Goal: Transaction & Acquisition: Purchase product/service

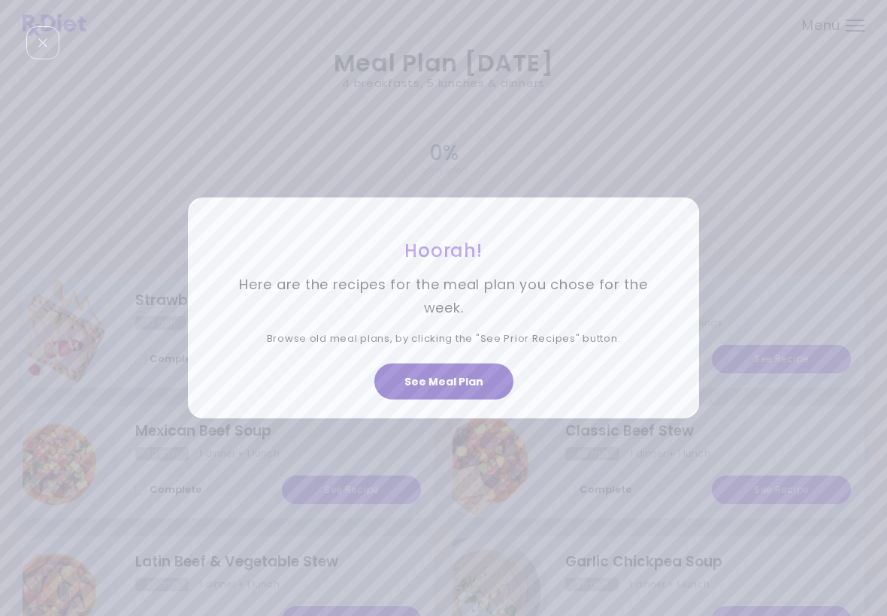
click at [473, 392] on button "See Meal Plan" at bounding box center [443, 382] width 139 height 36
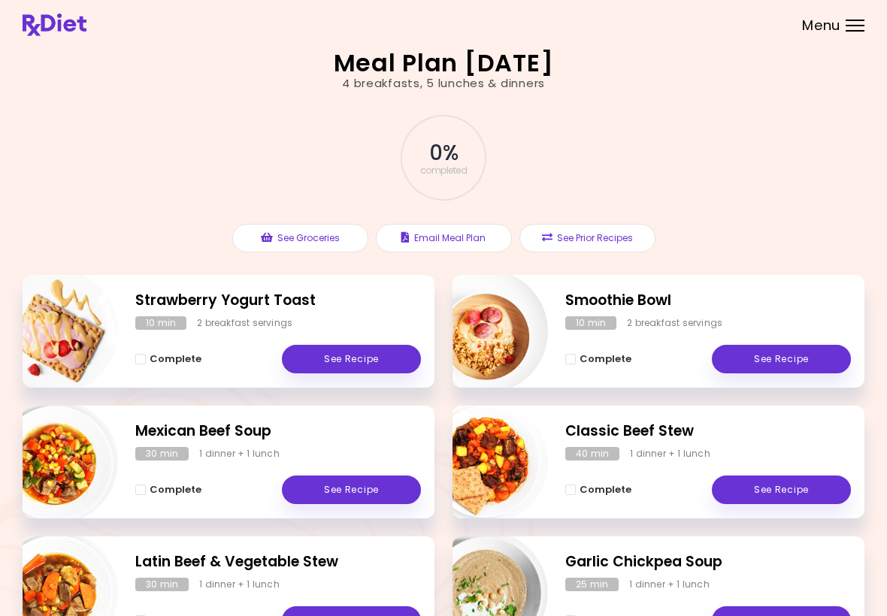
click at [615, 29] on div "Menu" at bounding box center [854, 26] width 19 height 12
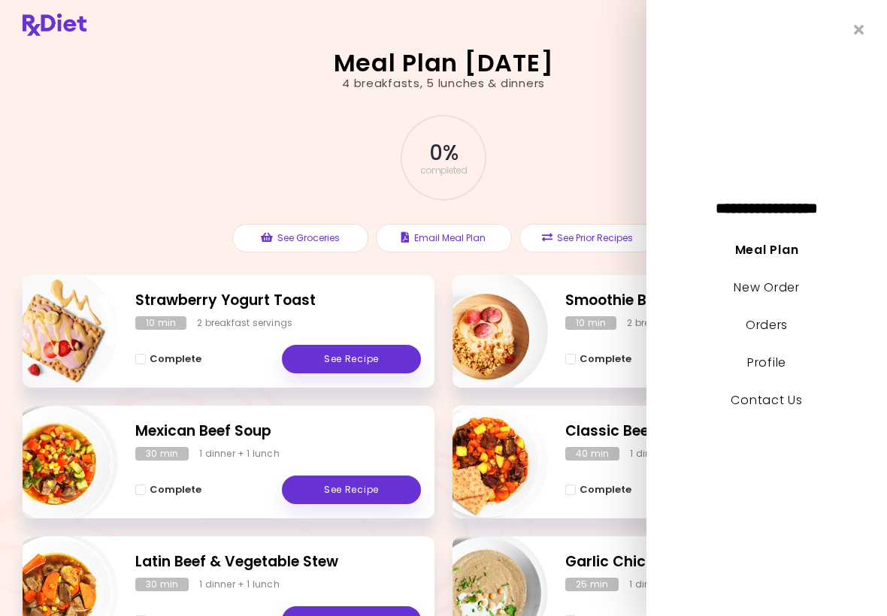
click at [615, 319] on link "Orders" at bounding box center [766, 324] width 42 height 17
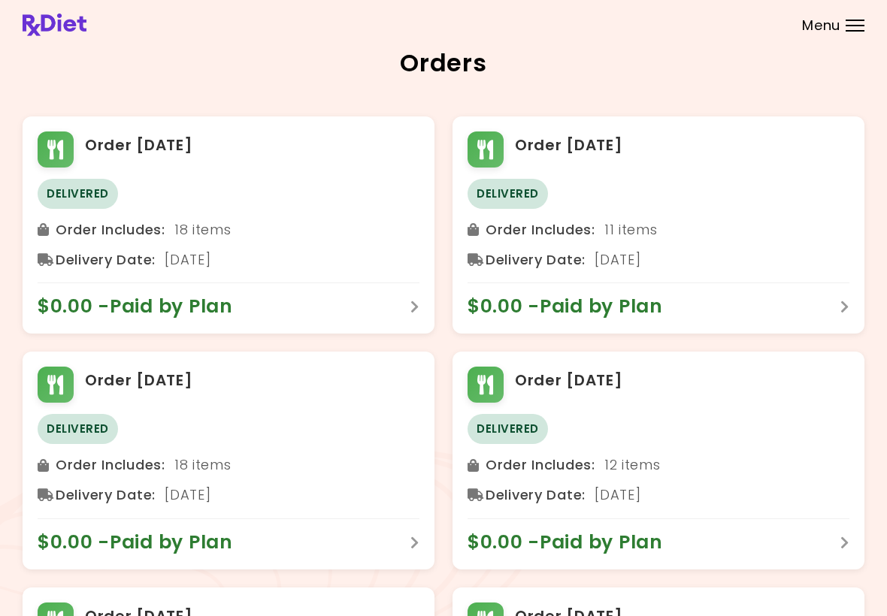
click at [615, 20] on div at bounding box center [854, 21] width 19 height 2
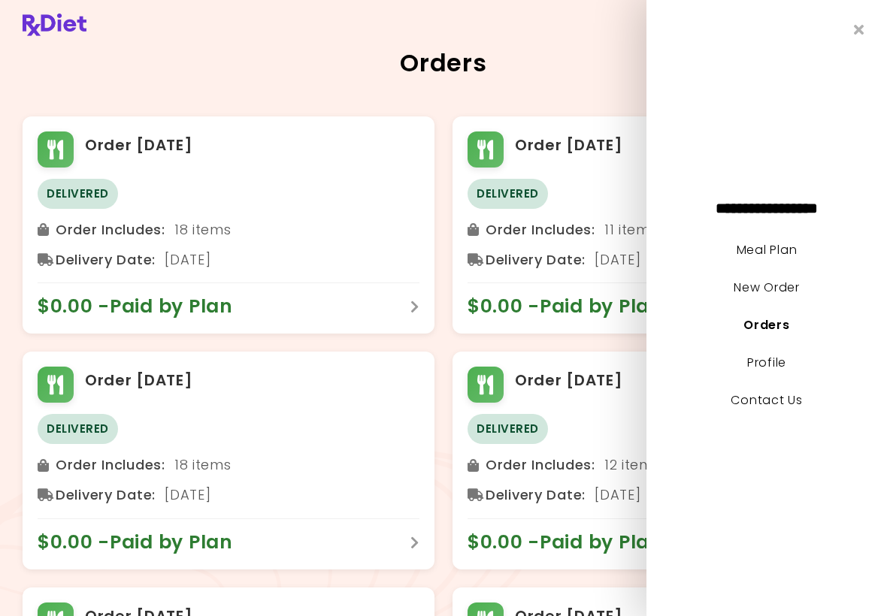
click at [615, 290] on link "New Order" at bounding box center [765, 287] width 65 height 17
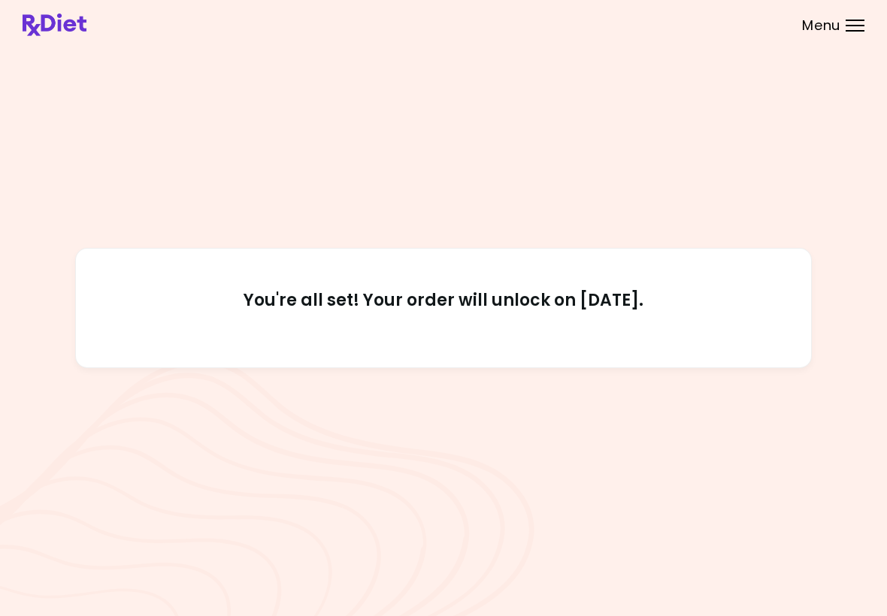
click at [510, 436] on div "You're all set! Your order will unlock on [DATE]." at bounding box center [444, 308] width 842 height 514
click at [615, 32] on span "Menu" at bounding box center [821, 26] width 38 height 14
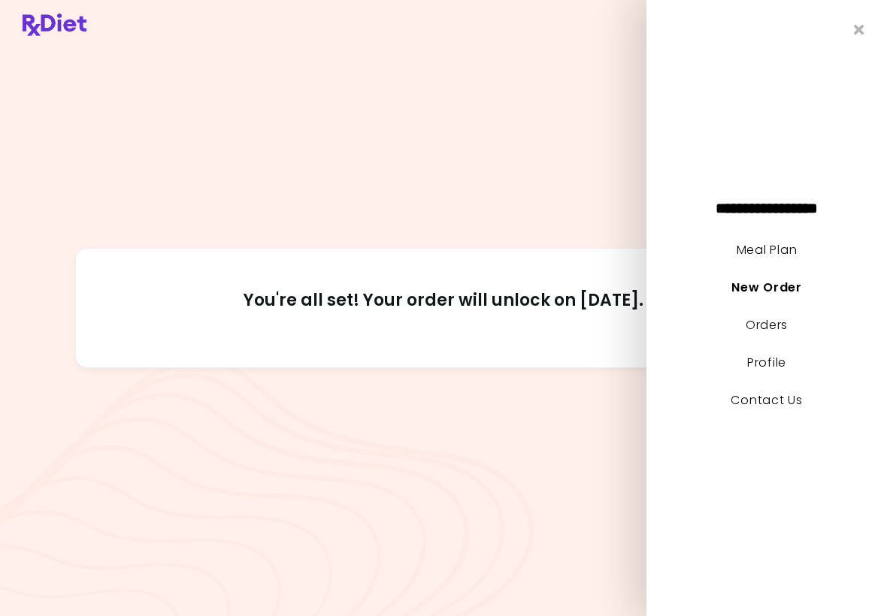
click at [615, 321] on link "Orders" at bounding box center [766, 324] width 42 height 17
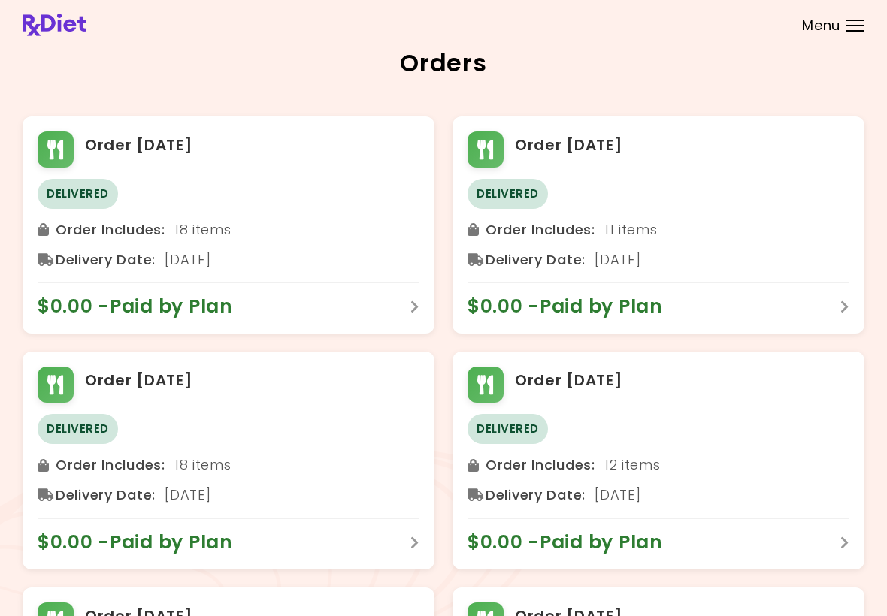
click at [615, 31] on div at bounding box center [854, 31] width 19 height 2
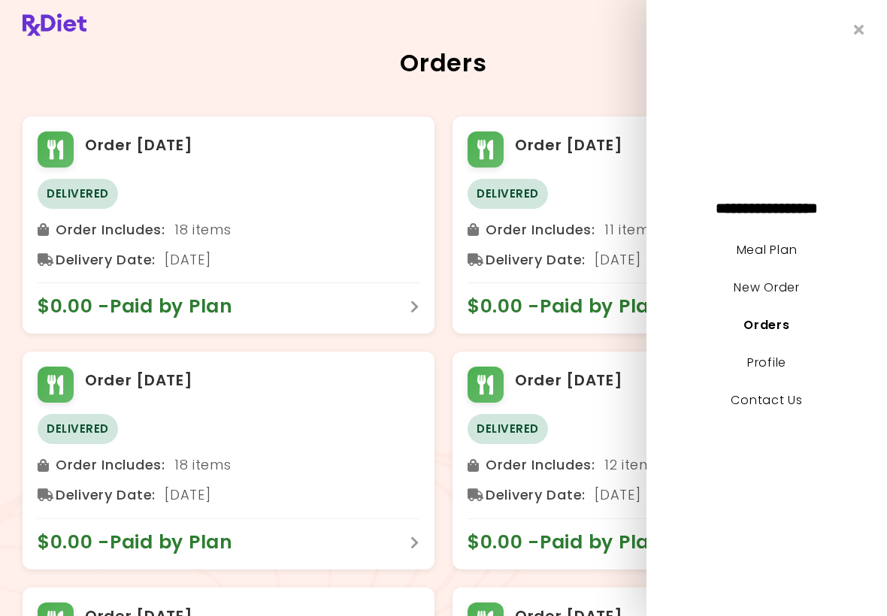
click at [615, 294] on link "New Order" at bounding box center [765, 287] width 65 height 17
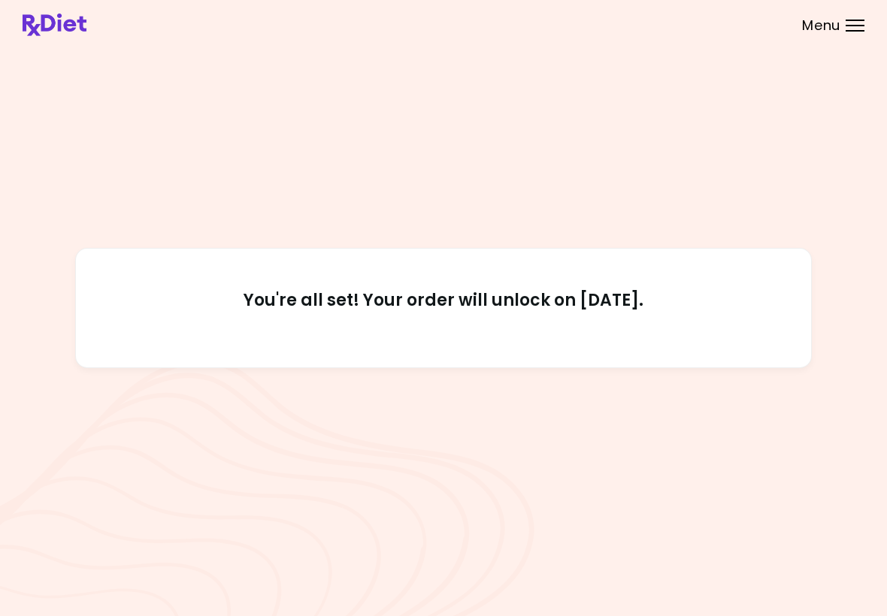
click at [473, 607] on div "You're all set! Your order will unlock on [DATE]." at bounding box center [443, 308] width 887 height 616
